Goal: Task Accomplishment & Management: Manage account settings

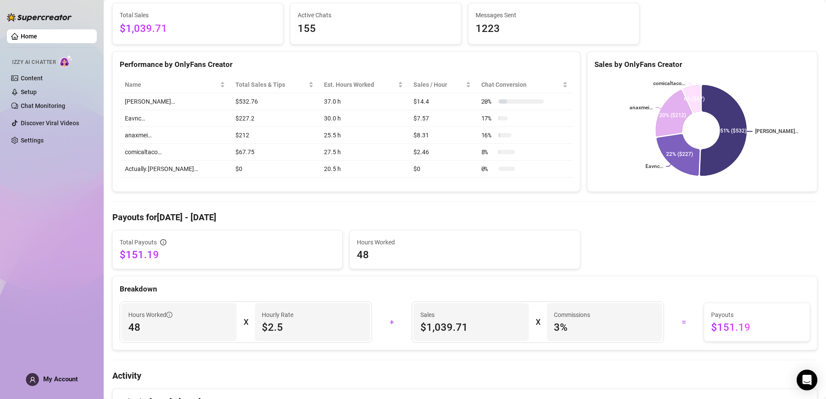
scroll to position [86, 0]
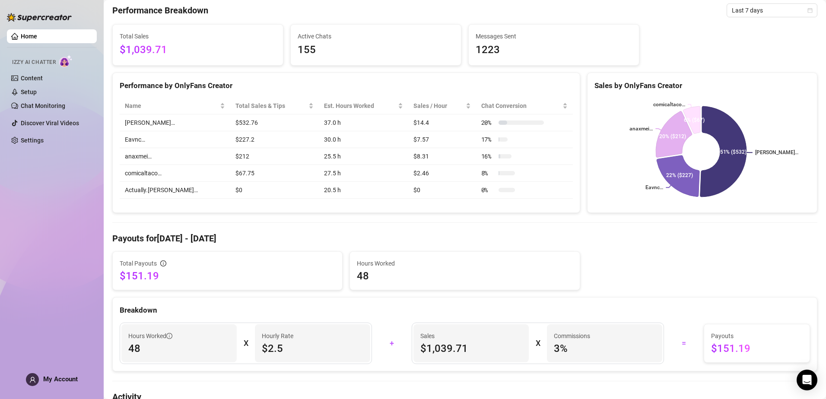
click at [37, 386] on div "My Account" at bounding box center [52, 379] width 52 height 13
click at [84, 190] on div "Home Izzy AI Chatter Content Setup Chat Monitoring Discover Viral Videos Settin…" at bounding box center [52, 195] width 90 height 391
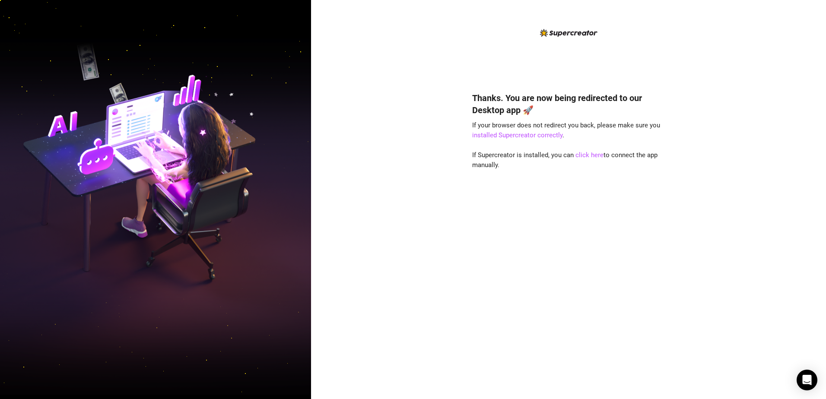
click at [250, 273] on img at bounding box center [155, 200] width 311 height 390
